Goal: Download file/media

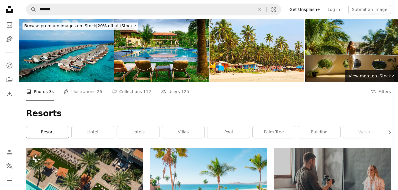
click at [58, 132] on link "resort" at bounding box center [47, 132] width 42 height 12
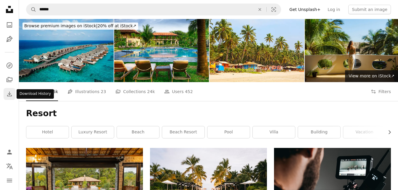
click at [8, 96] on icon "Download History" at bounding box center [9, 93] width 5 height 5
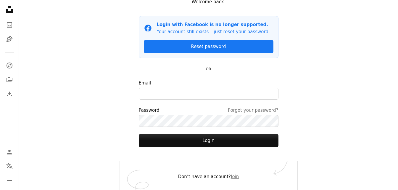
scroll to position [50, 0]
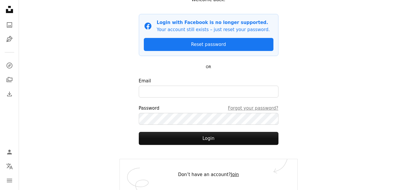
click at [231, 175] on link "Join" at bounding box center [235, 174] width 8 height 5
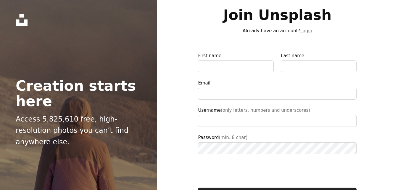
type input "**********"
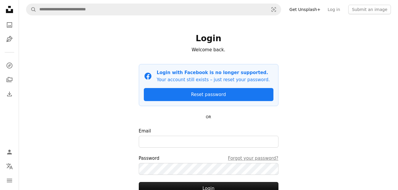
scroll to position [50, 0]
